Goal: Check status: Check status

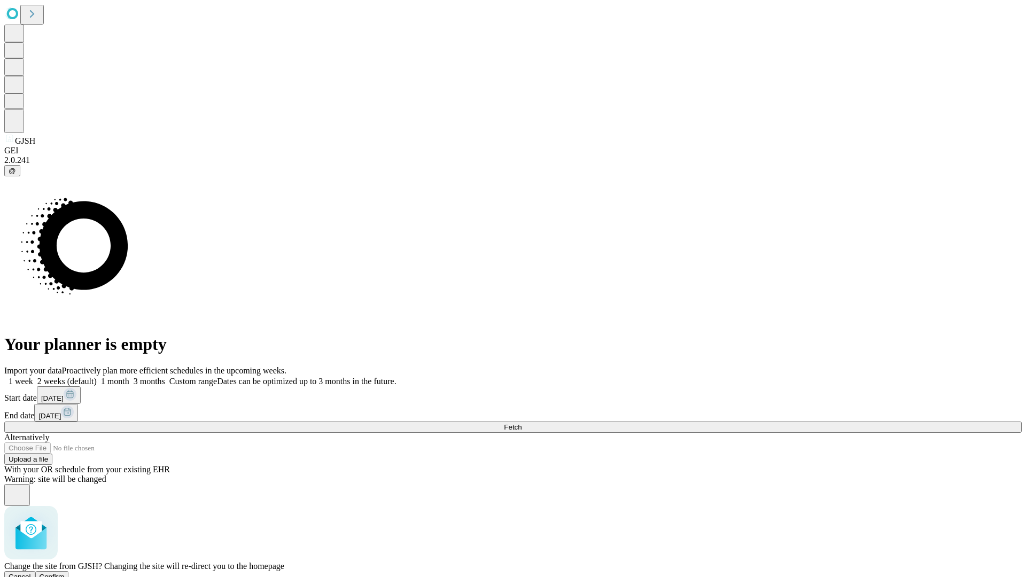
click at [65, 573] on span "Confirm" at bounding box center [52, 577] width 25 height 8
click at [33, 377] on label "1 week" at bounding box center [18, 381] width 29 height 9
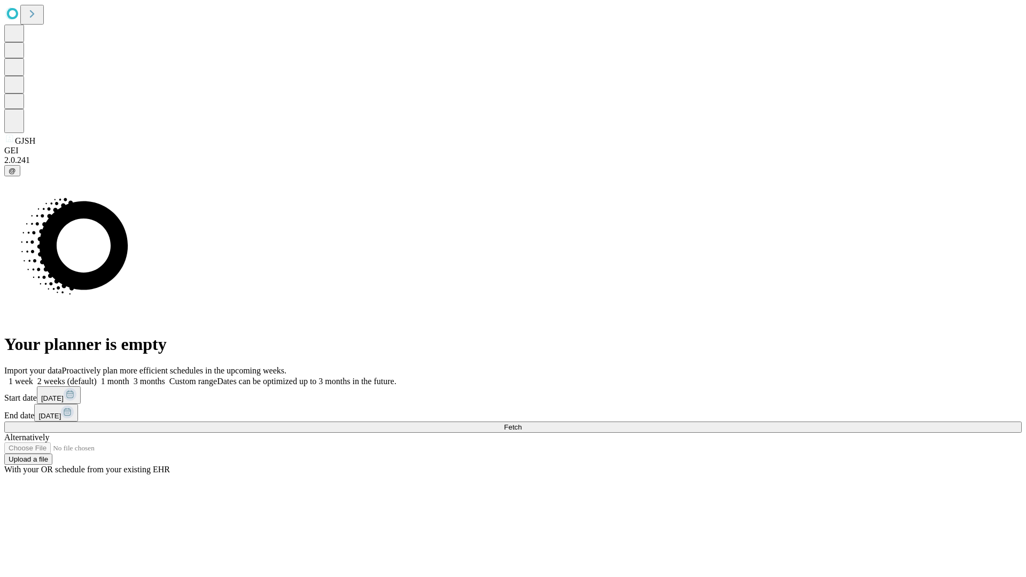
click at [521, 423] on span "Fetch" at bounding box center [513, 427] width 18 height 8
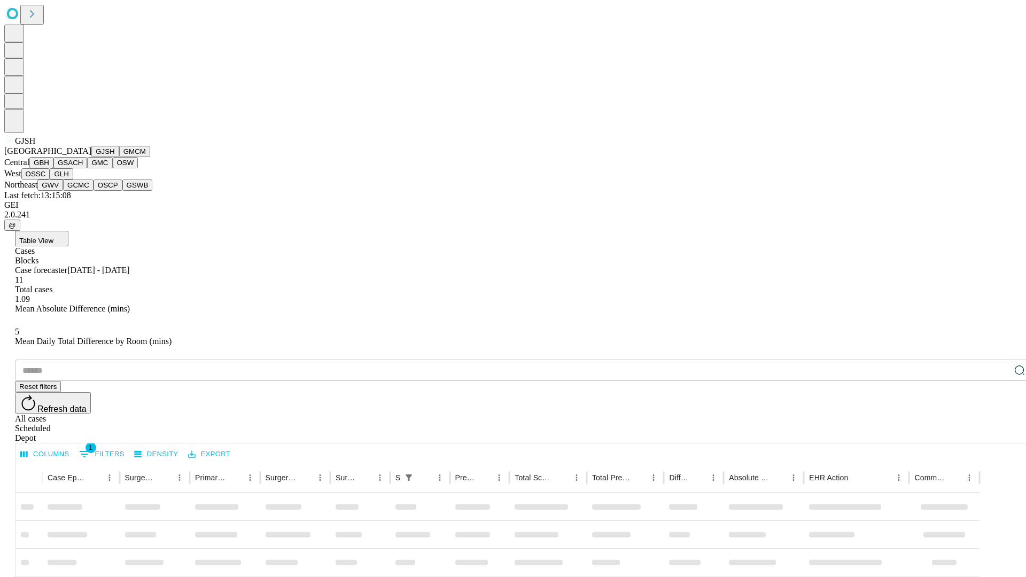
click at [119, 157] on button "GMCM" at bounding box center [134, 151] width 31 height 11
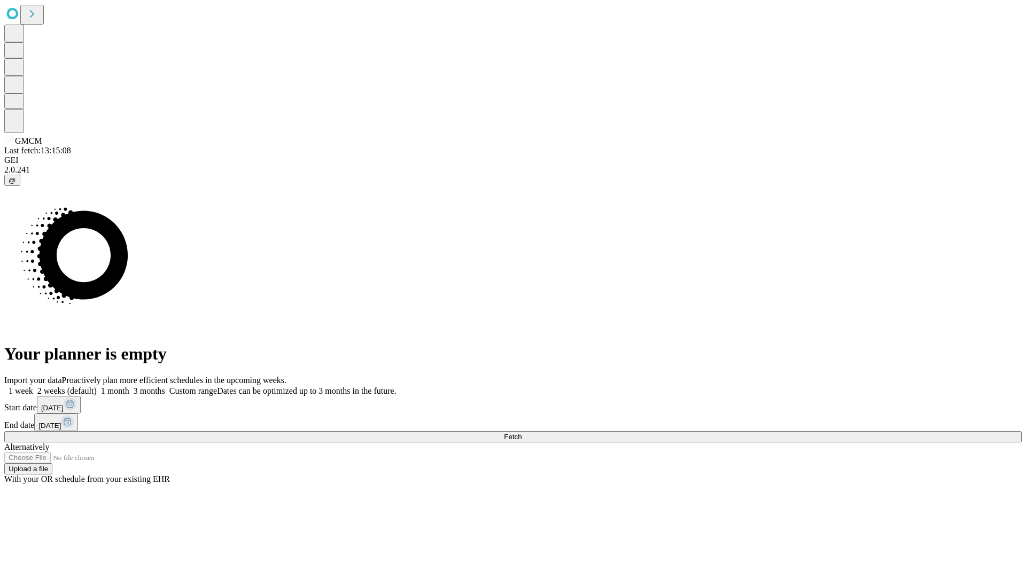
click at [33, 386] on label "1 week" at bounding box center [18, 390] width 29 height 9
click at [521, 433] on span "Fetch" at bounding box center [513, 437] width 18 height 8
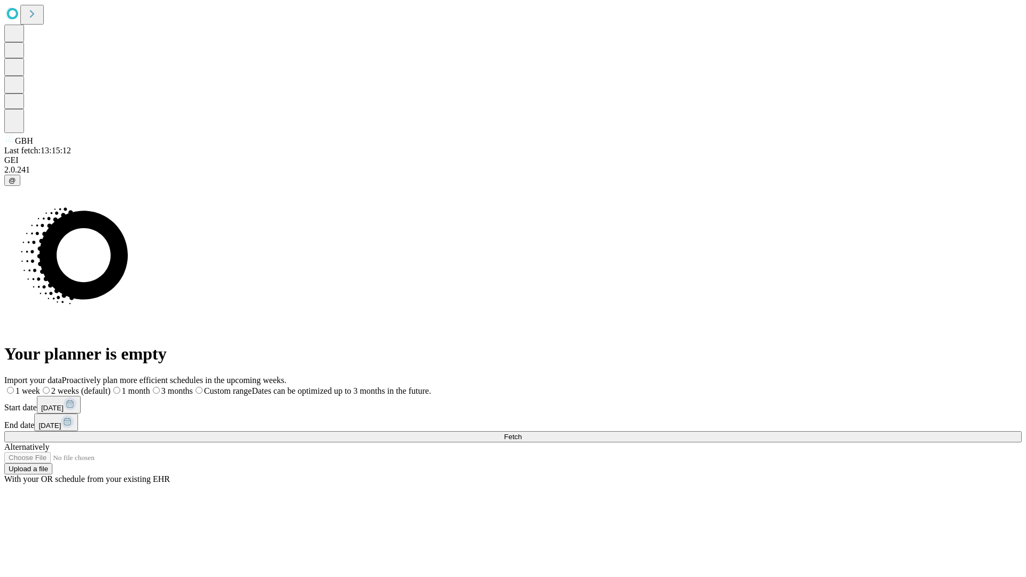
click at [521, 433] on span "Fetch" at bounding box center [513, 437] width 18 height 8
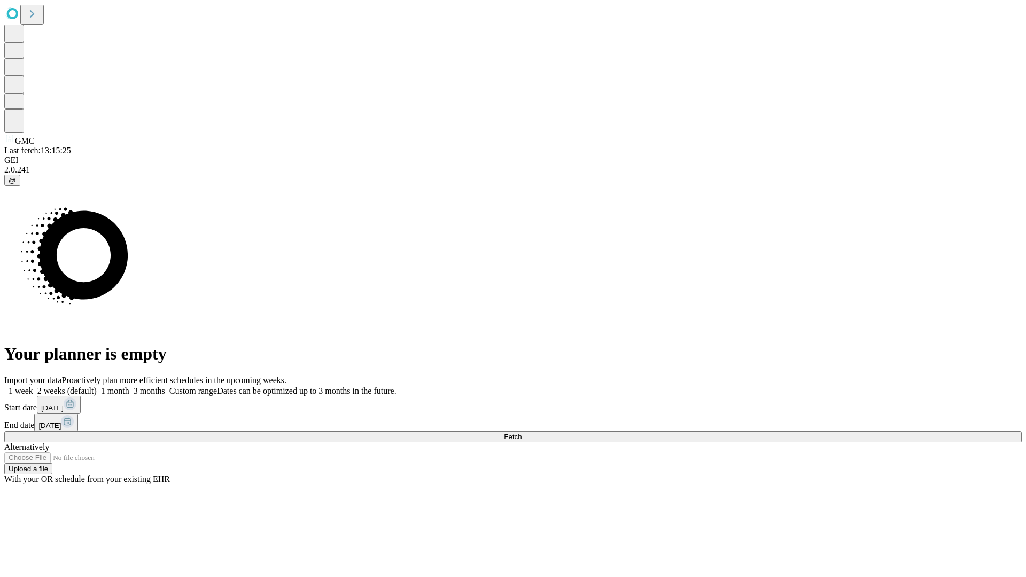
click at [33, 386] on label "1 week" at bounding box center [18, 390] width 29 height 9
click at [521, 433] on span "Fetch" at bounding box center [513, 437] width 18 height 8
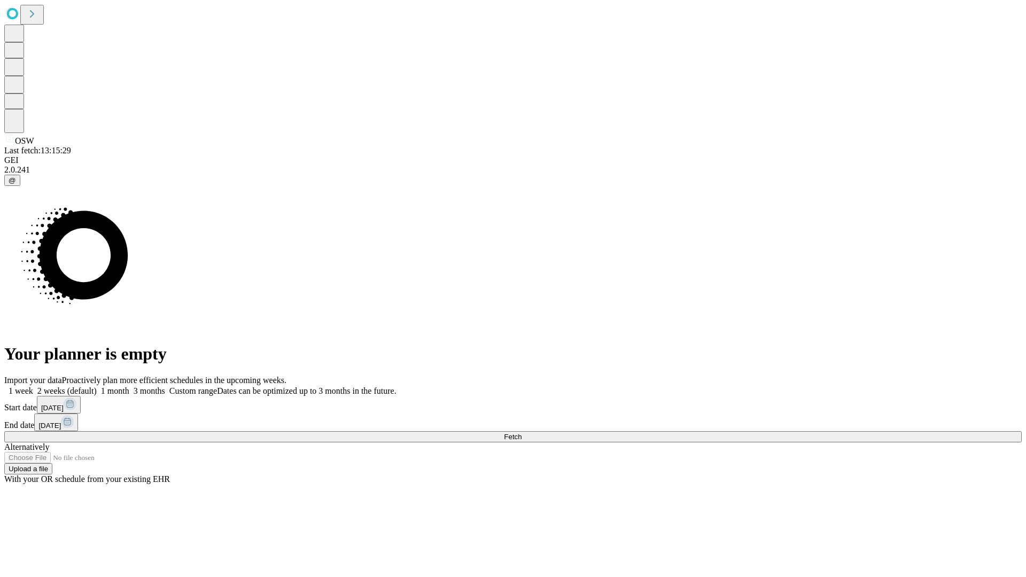
click at [33, 386] on label "1 week" at bounding box center [18, 390] width 29 height 9
click at [521, 433] on span "Fetch" at bounding box center [513, 437] width 18 height 8
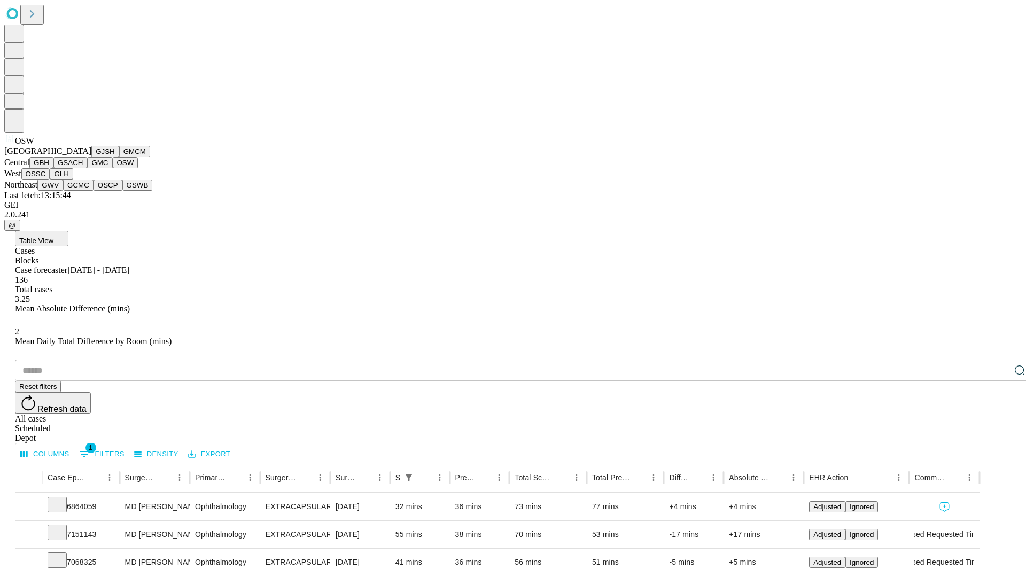
click at [50, 180] on button "OSSC" at bounding box center [35, 173] width 29 height 11
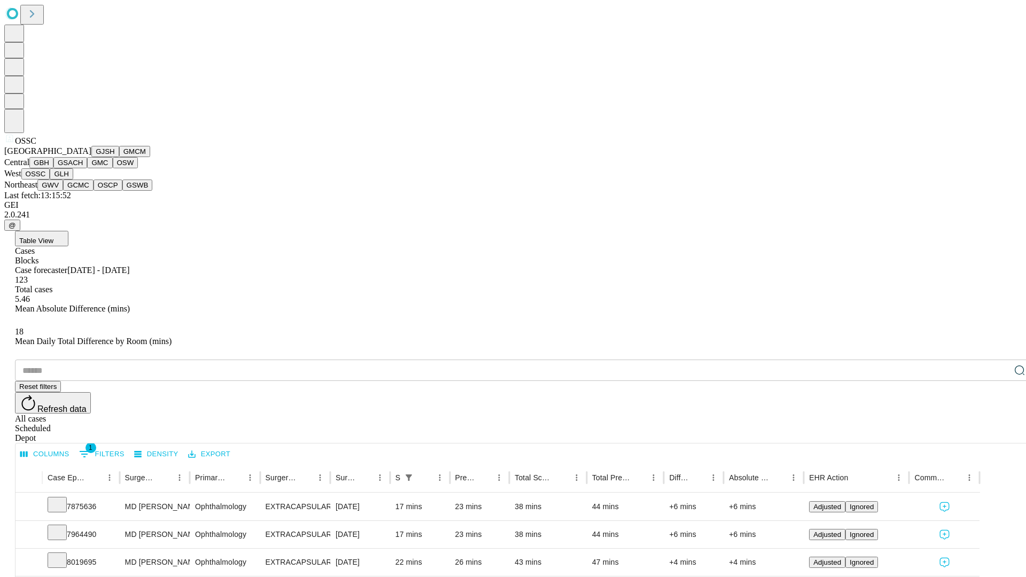
click at [73, 180] on button "GLH" at bounding box center [61, 173] width 23 height 11
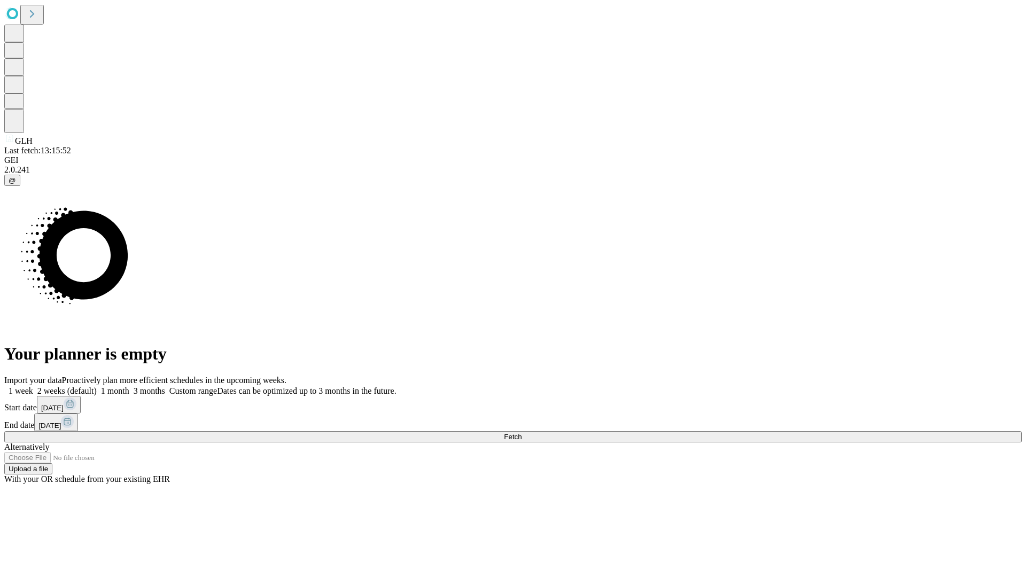
click at [521, 433] on span "Fetch" at bounding box center [513, 437] width 18 height 8
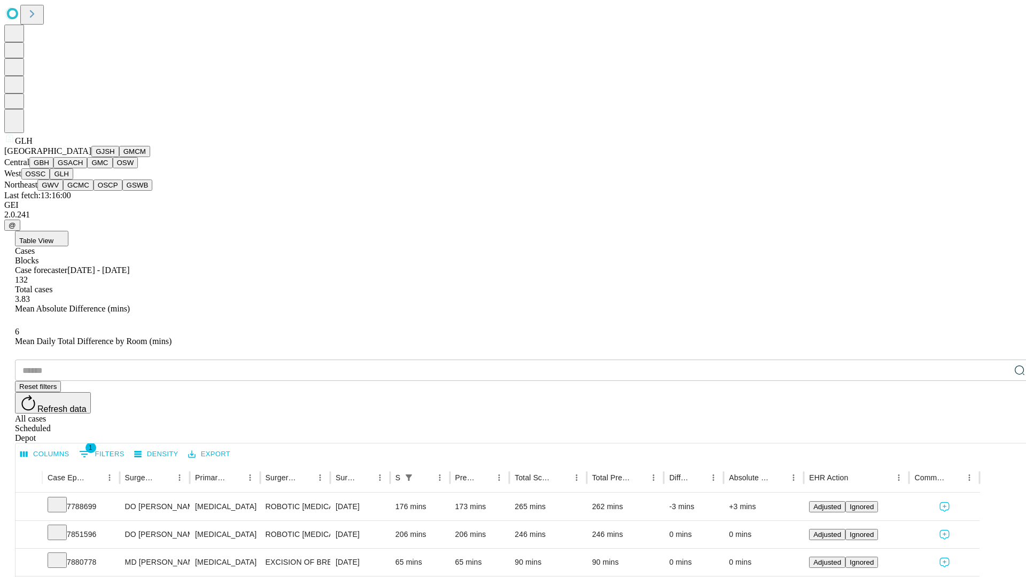
click at [63, 191] on button "GWV" at bounding box center [50, 185] width 26 height 11
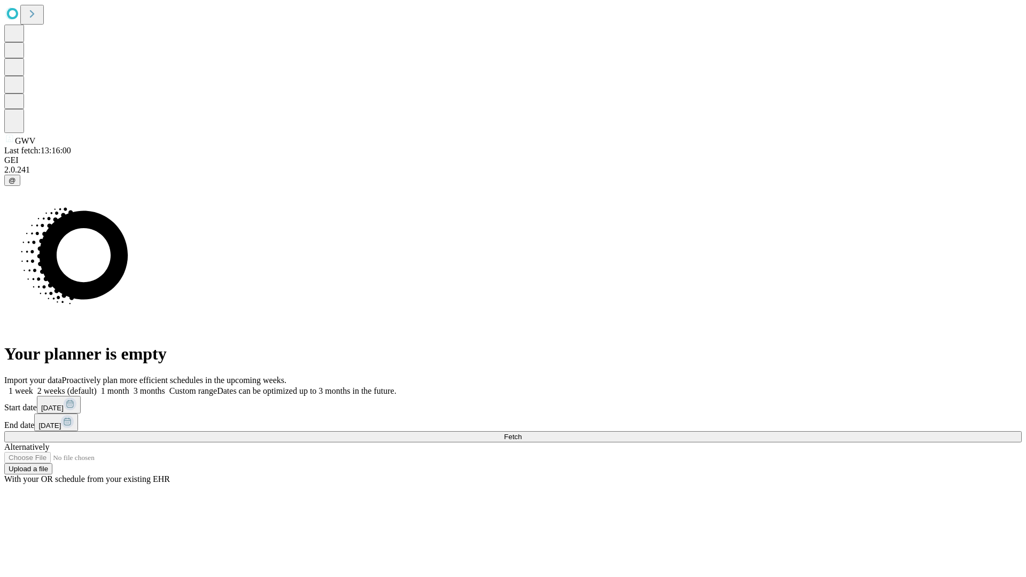
click at [33, 386] on label "1 week" at bounding box center [18, 390] width 29 height 9
click at [521, 433] on span "Fetch" at bounding box center [513, 437] width 18 height 8
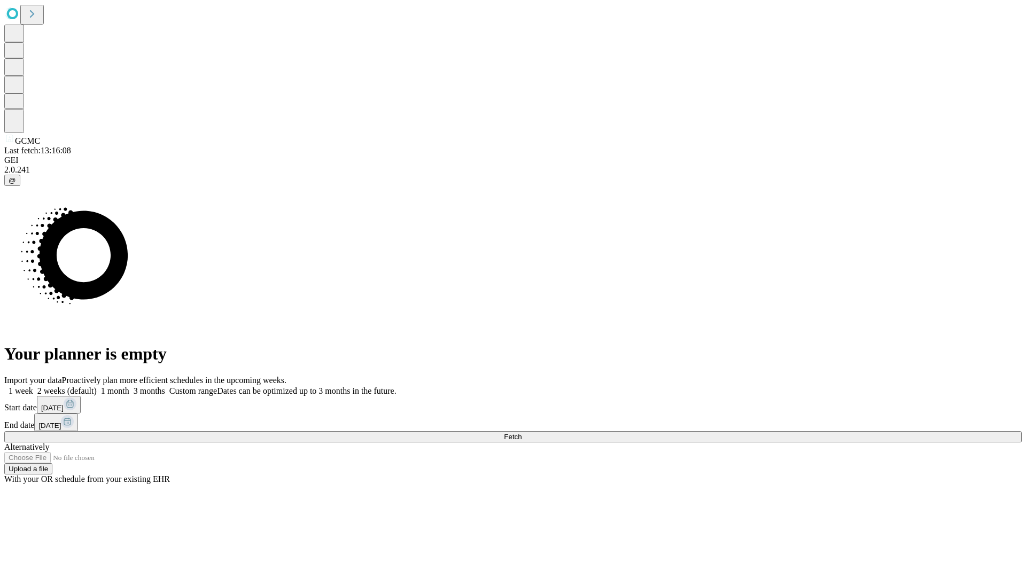
click at [33, 386] on label "1 week" at bounding box center [18, 390] width 29 height 9
click at [521, 433] on span "Fetch" at bounding box center [513, 437] width 18 height 8
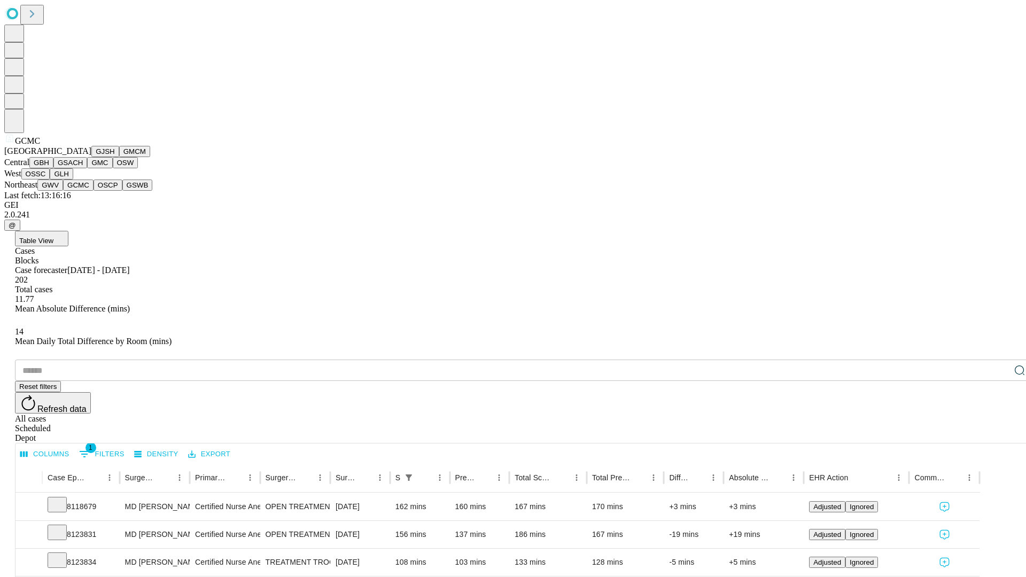
click at [93, 191] on button "OSCP" at bounding box center [107, 185] width 29 height 11
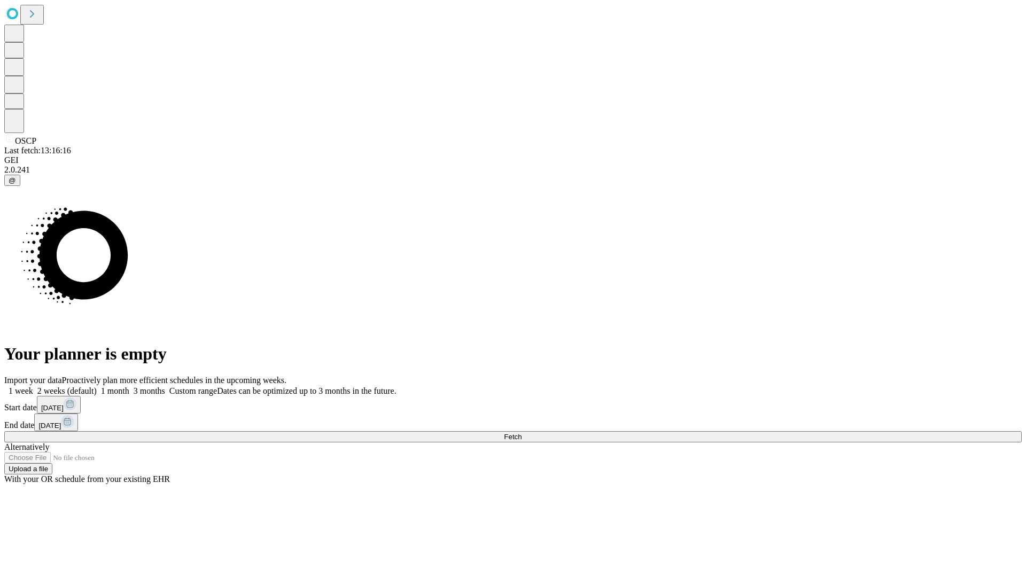
click at [33, 386] on label "1 week" at bounding box center [18, 390] width 29 height 9
click at [521, 433] on span "Fetch" at bounding box center [513, 437] width 18 height 8
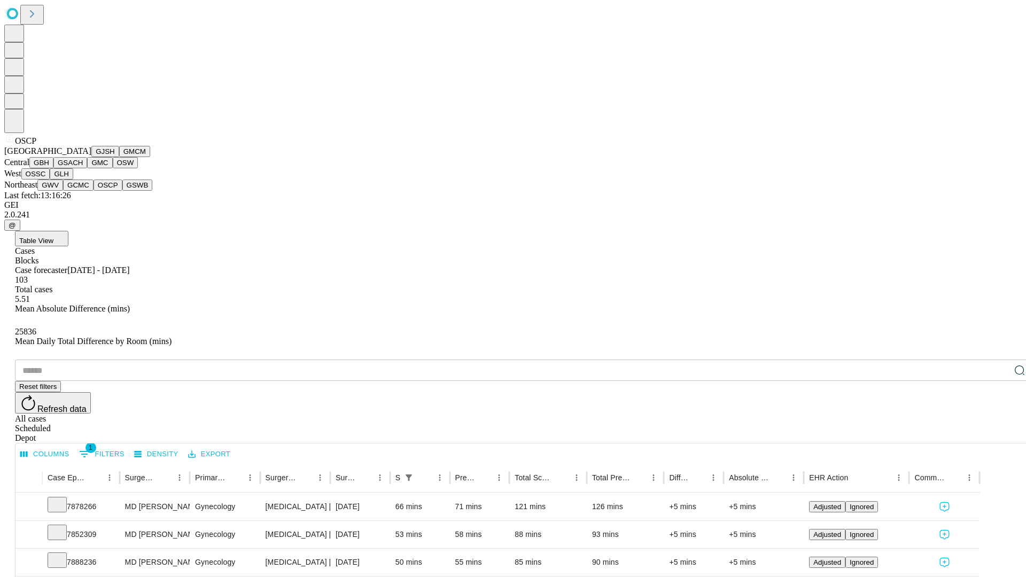
click at [122, 191] on button "GSWB" at bounding box center [137, 185] width 30 height 11
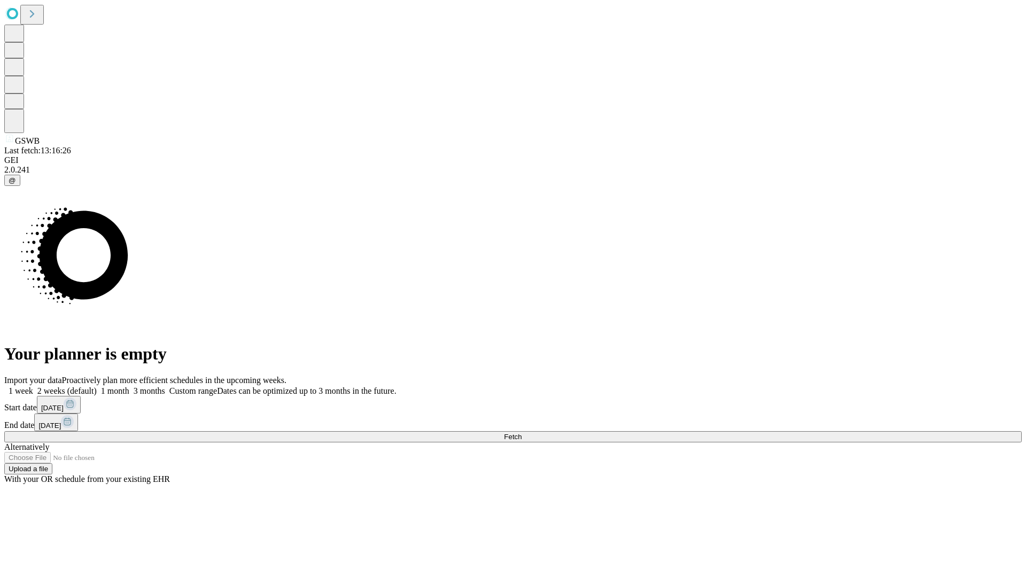
click at [33, 386] on label "1 week" at bounding box center [18, 390] width 29 height 9
click at [521, 433] on span "Fetch" at bounding box center [513, 437] width 18 height 8
